Goal: Task Accomplishment & Management: Use online tool/utility

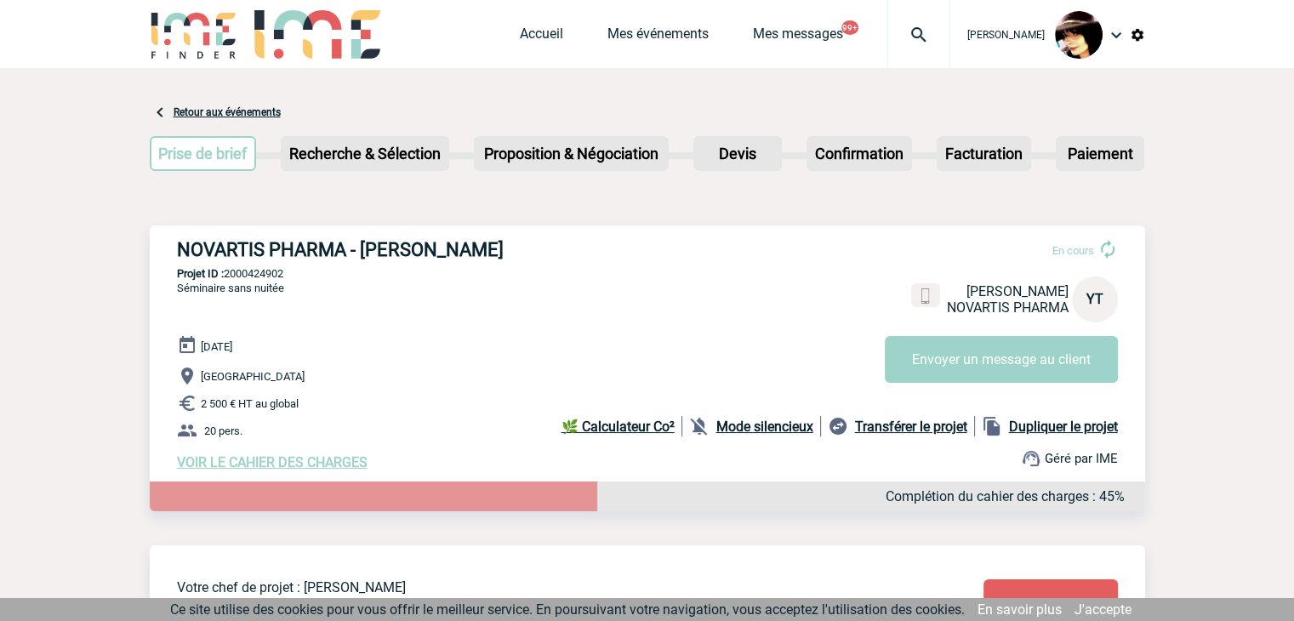
click at [546, 35] on link "Accueil" at bounding box center [541, 38] width 43 height 24
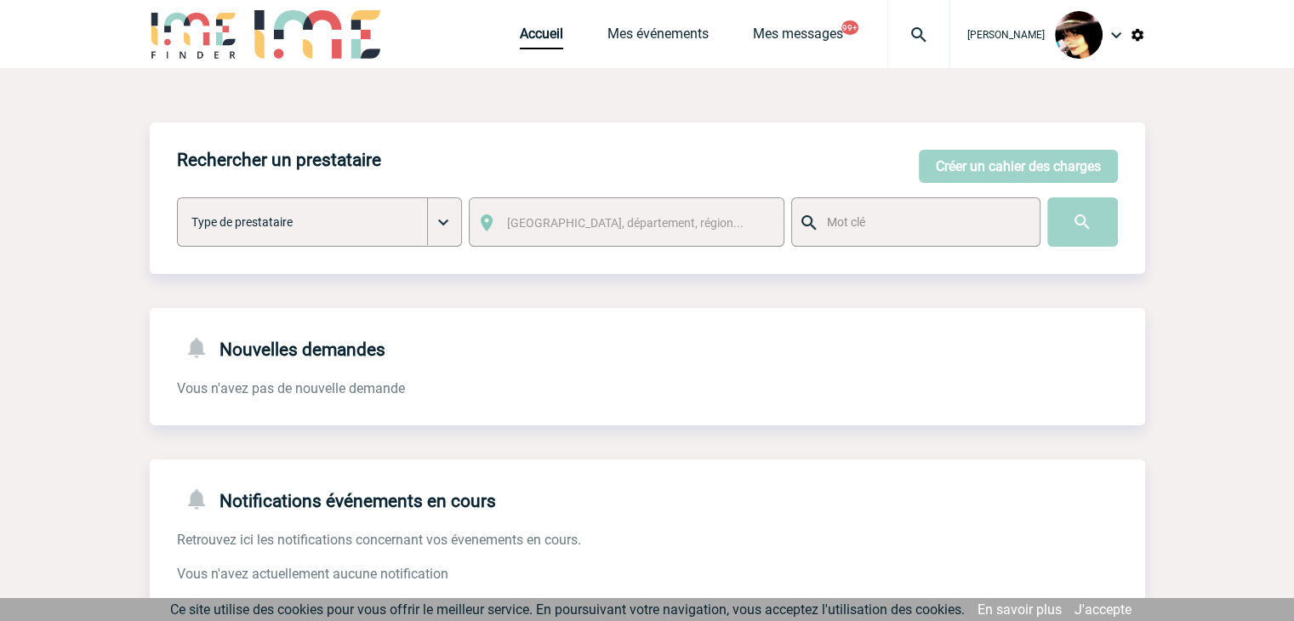
click at [1137, 39] on img at bounding box center [1137, 34] width 15 height 15
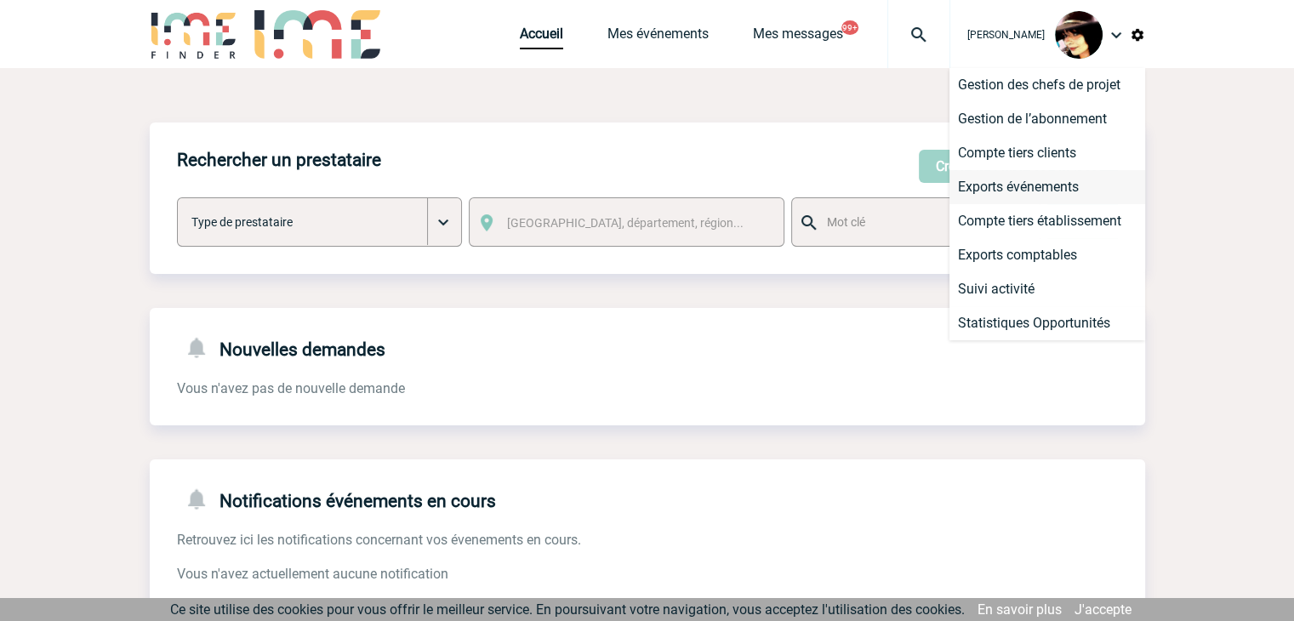
click at [1013, 187] on li "Exports événements" at bounding box center [1048, 187] width 196 height 34
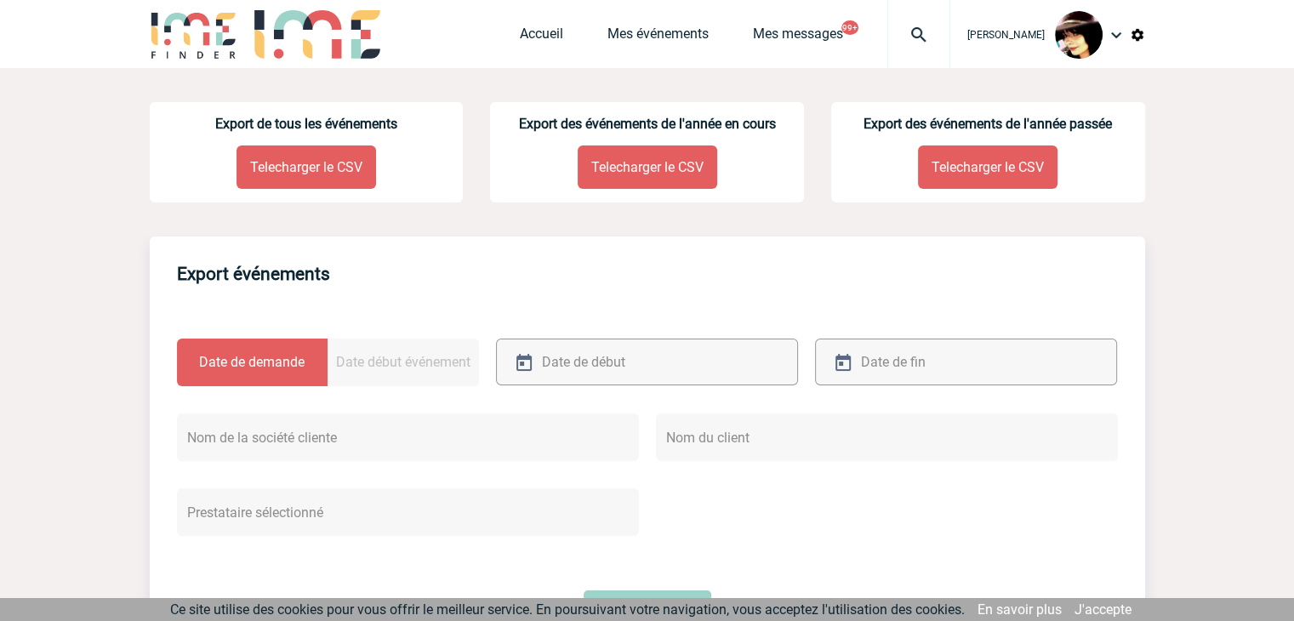
click at [316, 163] on p "Telecharger le CSV" at bounding box center [307, 167] width 140 height 43
